Goal: Navigation & Orientation: Find specific page/section

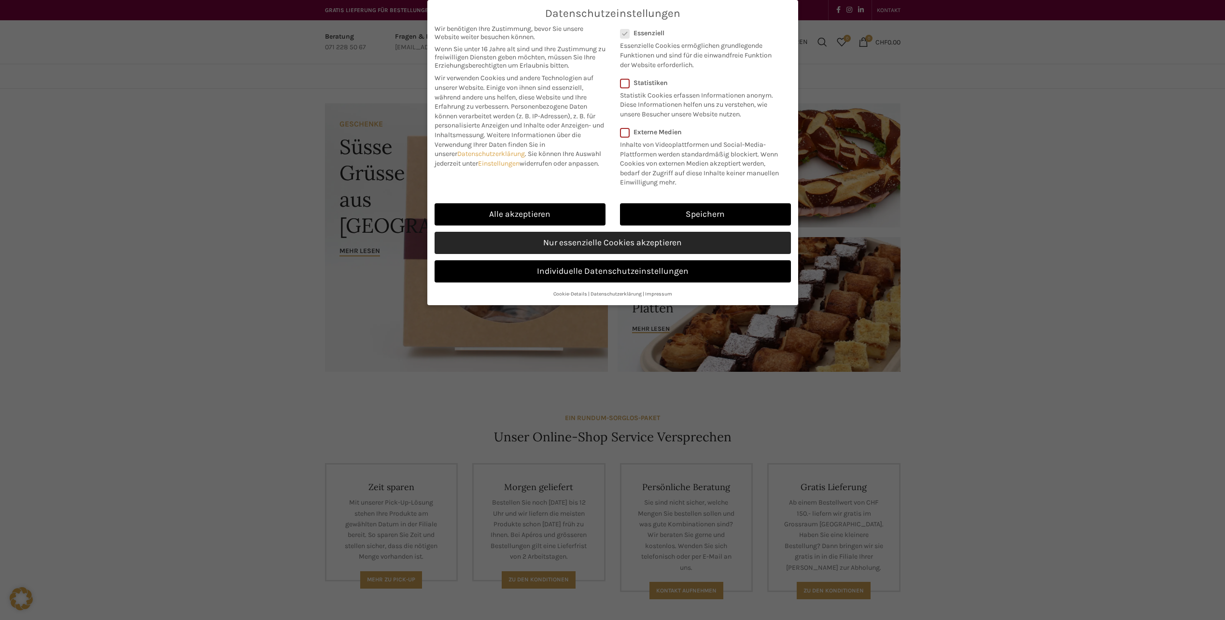
click at [625, 247] on link "Nur essenzielle Cookies akzeptieren" at bounding box center [613, 243] width 356 height 22
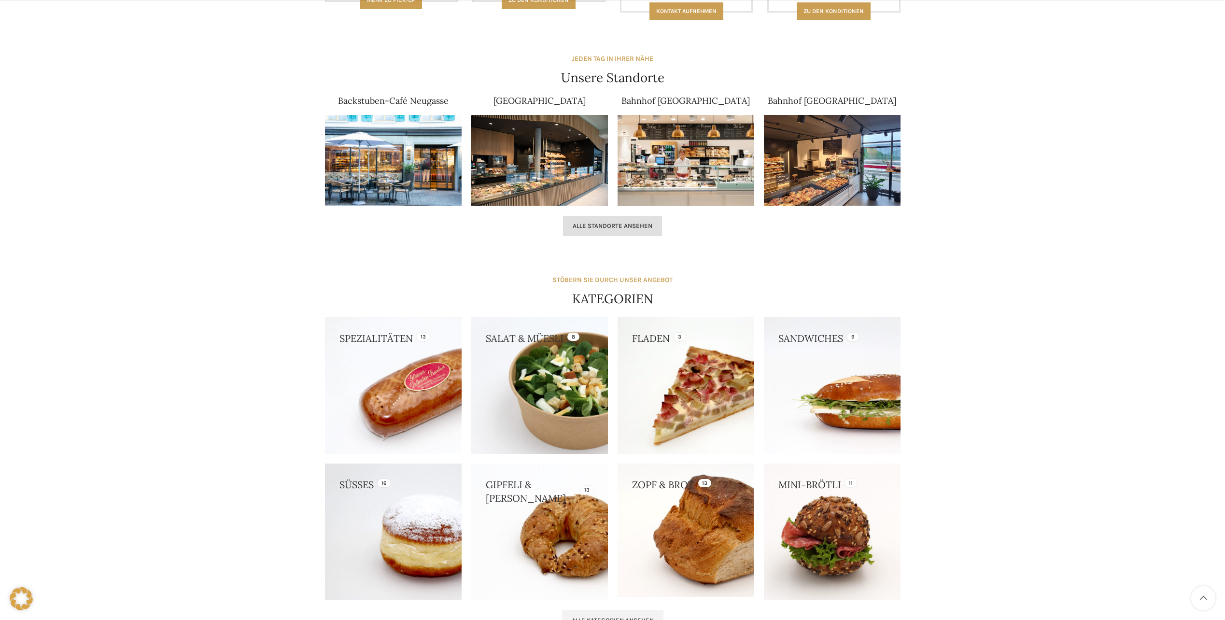
click at [593, 230] on link "Alle Standorte ansehen" at bounding box center [612, 226] width 99 height 20
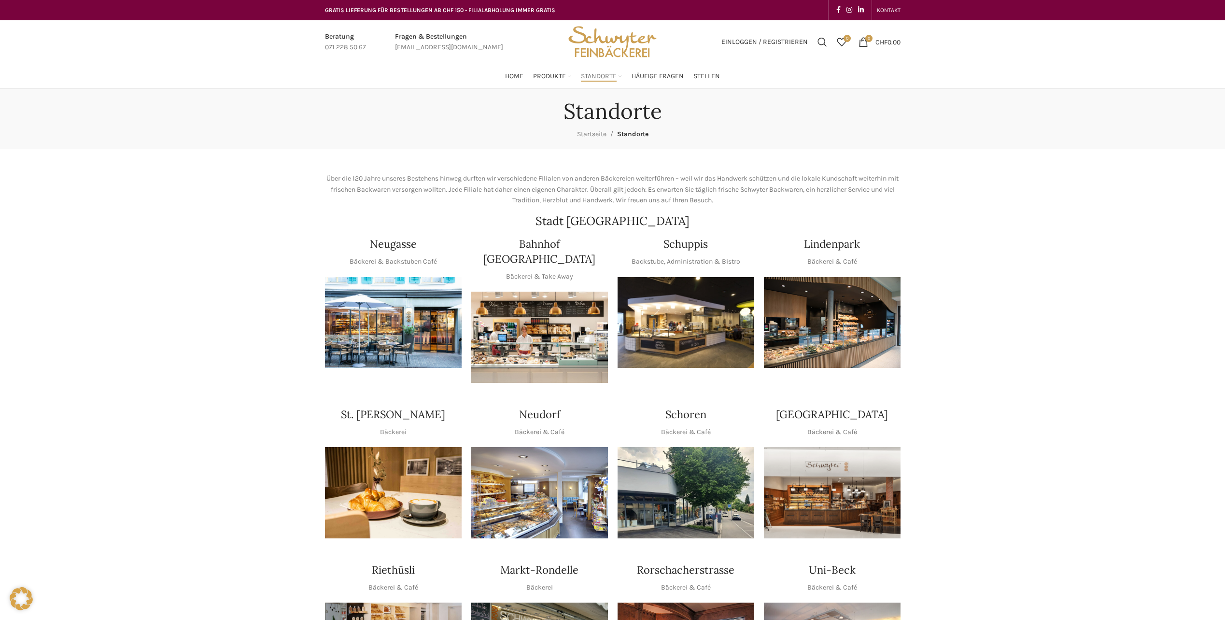
click at [877, 334] on img "1 / 1" at bounding box center [832, 322] width 137 height 91
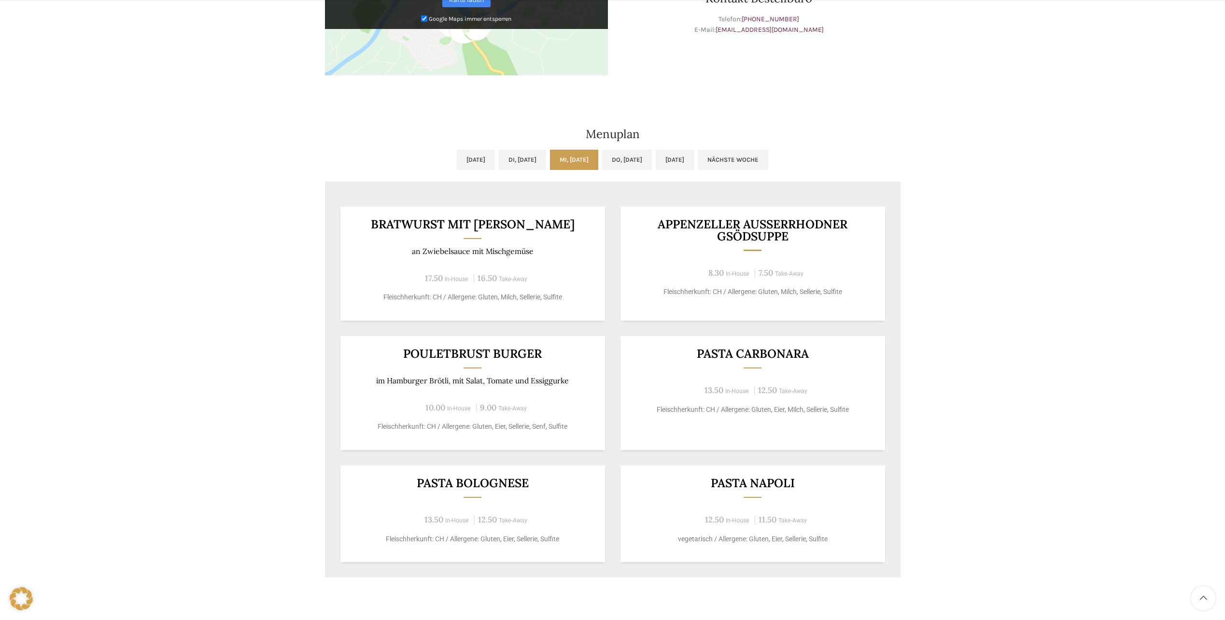
scroll to position [531, 0]
